Goal: Information Seeking & Learning: Learn about a topic

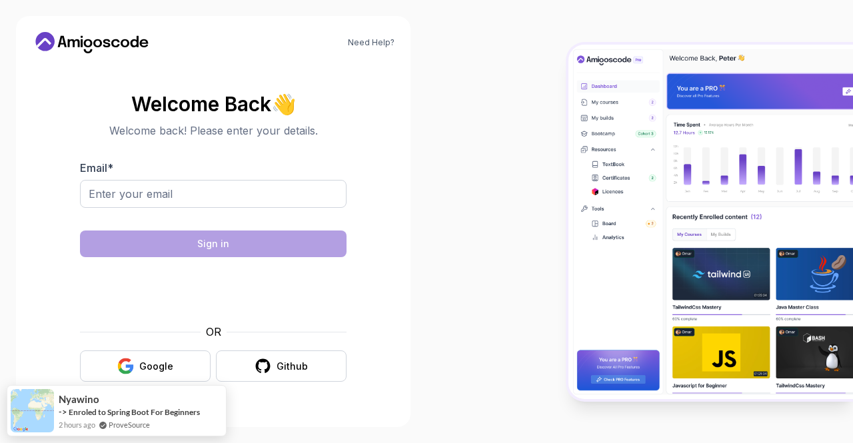
click at [151, 364] on div "Google" at bounding box center [156, 366] width 34 height 13
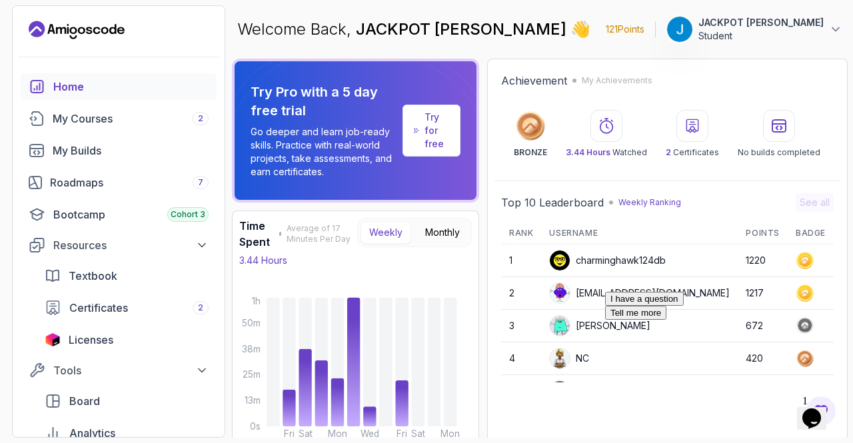
click at [584, 43] on div "Welcome Back, JACKPOT soong 👋 121 Points 1 JACKPOT soong Student" at bounding box center [540, 29] width 616 height 48
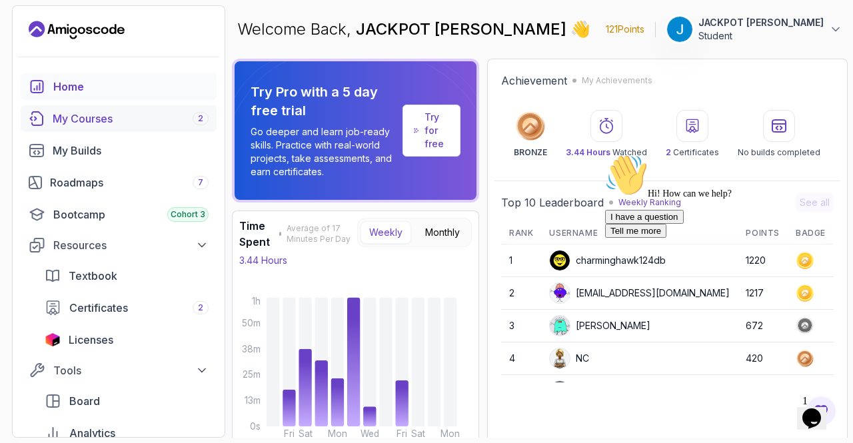
click at [173, 121] on div "My Courses 2" at bounding box center [131, 119] width 156 height 16
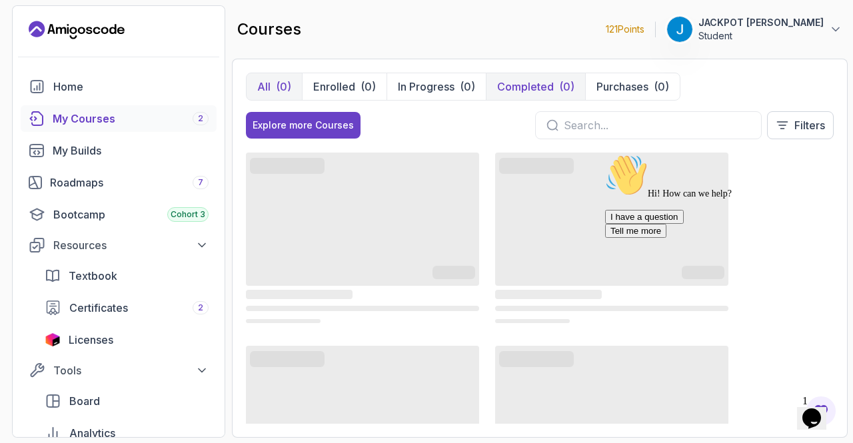
click at [545, 77] on button "Completed (0)" at bounding box center [535, 86] width 99 height 27
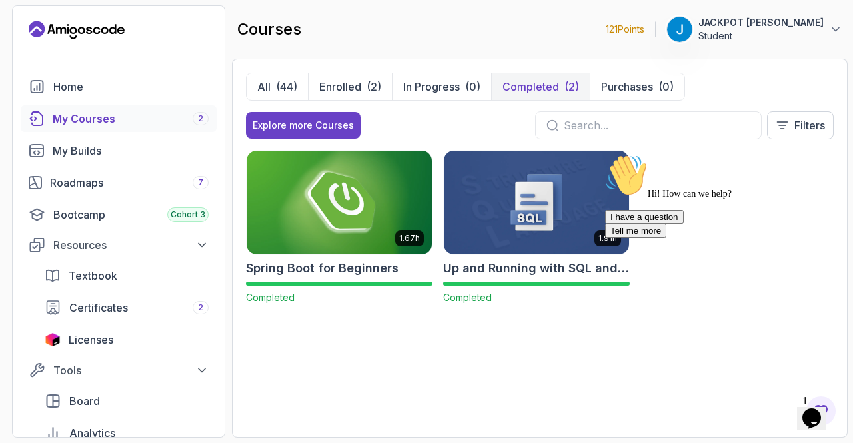
click at [301, 195] on img at bounding box center [339, 202] width 195 height 109
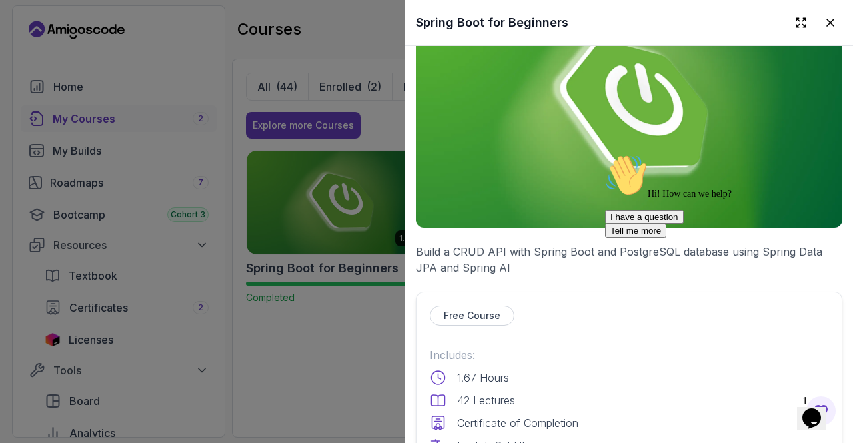
scroll to position [226, 0]
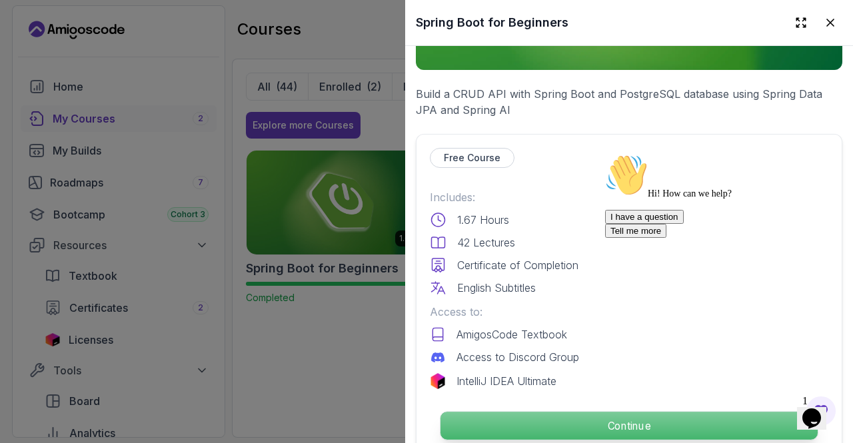
click at [604, 424] on p "Continue" at bounding box center [628, 426] width 377 height 28
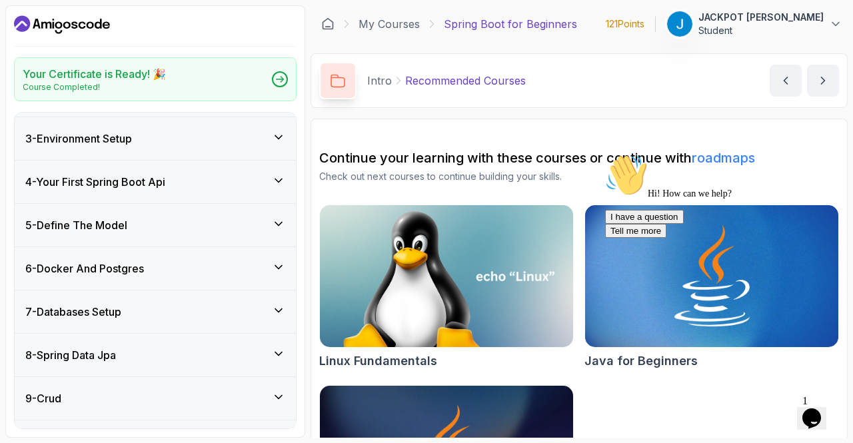
click at [179, 268] on div "6 - Docker And Postgres" at bounding box center [155, 268] width 260 height 16
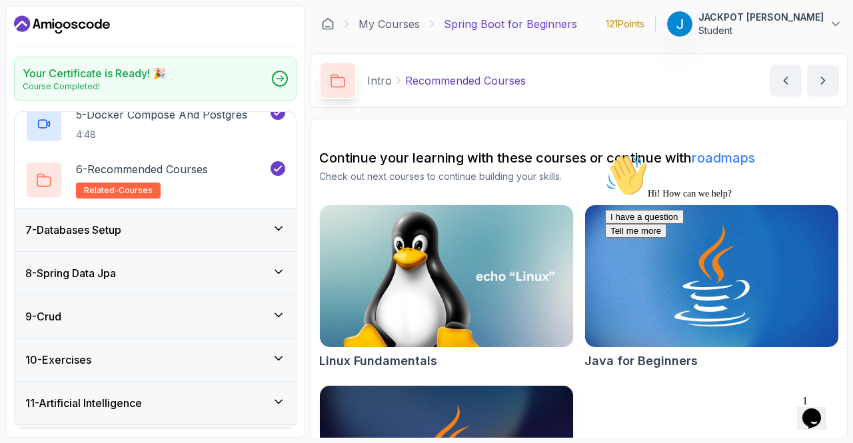
scroll to position [500, 0]
drag, startPoint x: 183, startPoint y: 234, endPoint x: 169, endPoint y: 237, distance: 13.7
click at [169, 237] on div "7 - Databases Setup" at bounding box center [155, 229] width 281 height 43
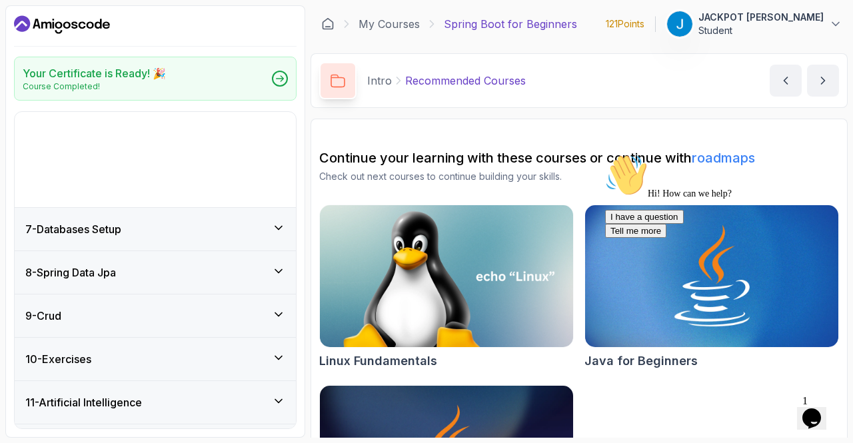
scroll to position [203, 0]
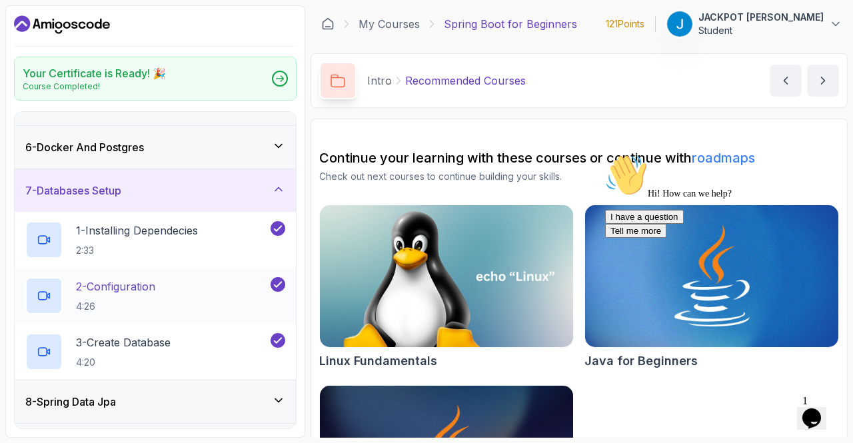
drag, startPoint x: 139, startPoint y: 295, endPoint x: 104, endPoint y: 294, distance: 35.3
click at [104, 294] on p "2 - Configuration" at bounding box center [115, 286] width 79 height 16
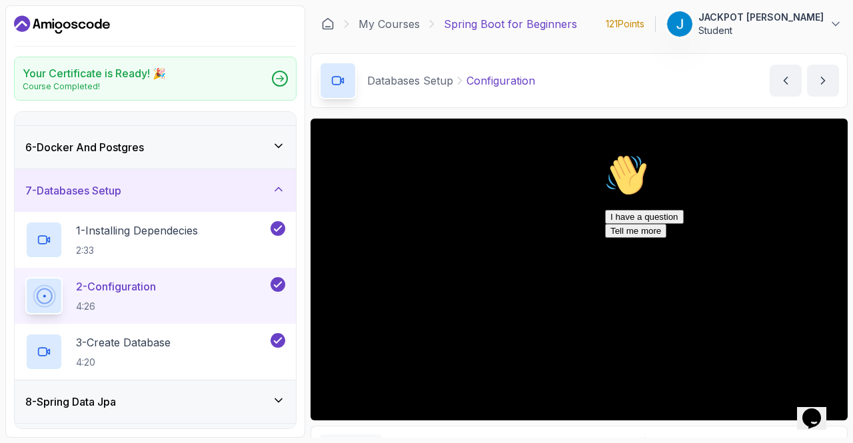
click at [605, 154] on icon "Chat attention grabber" at bounding box center [605, 154] width 0 height 0
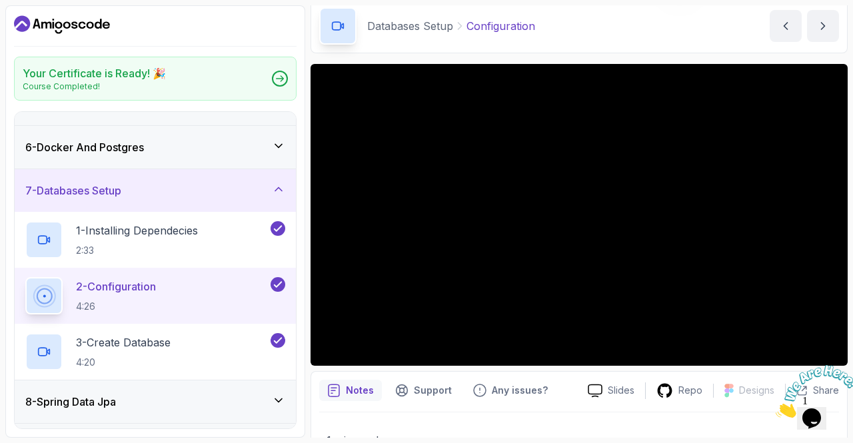
scroll to position [55, 0]
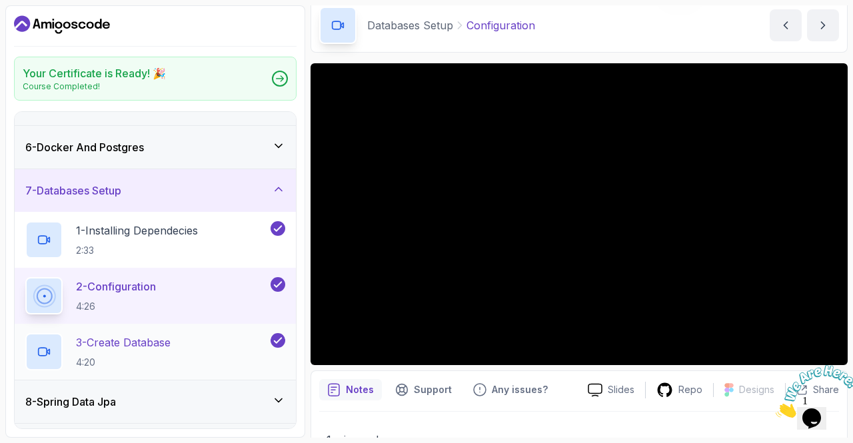
click at [133, 341] on p "3 - Create Database" at bounding box center [123, 342] width 95 height 16
